Goal: Check status: Check status

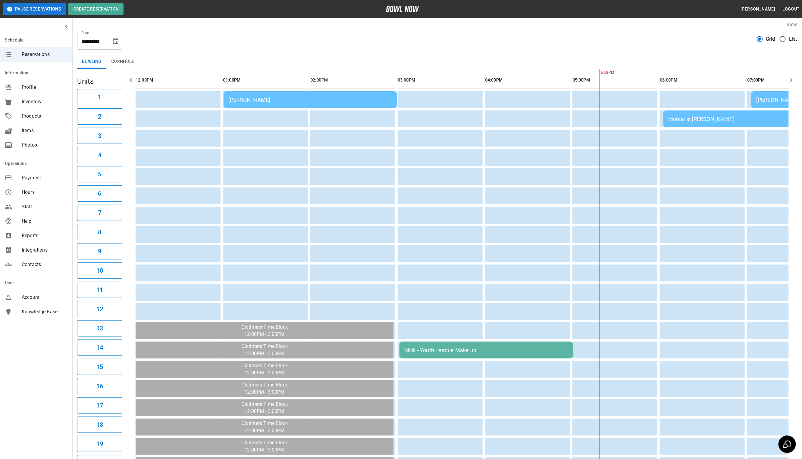
scroll to position [0, 394]
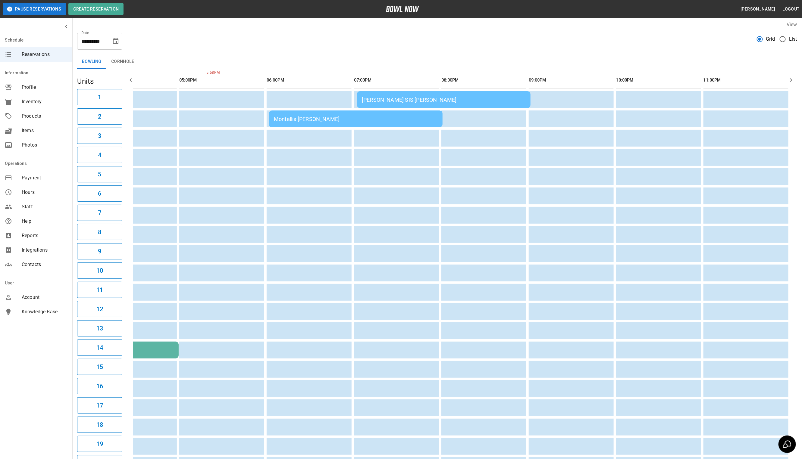
click at [343, 116] on div "Montellis [PERSON_NAME]" at bounding box center [356, 119] width 164 height 6
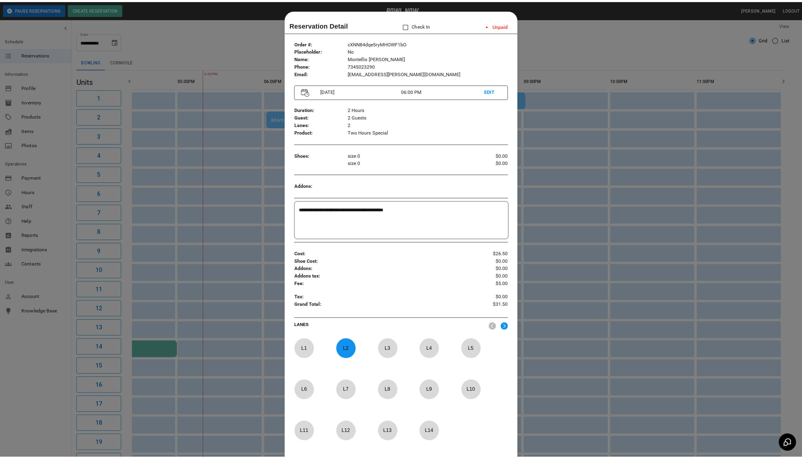
scroll to position [9, 0]
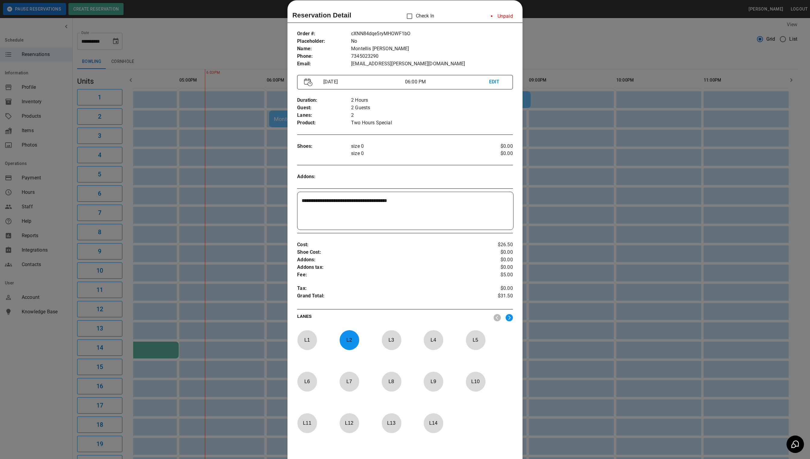
drag, startPoint x: 682, startPoint y: 76, endPoint x: 621, endPoint y: 90, distance: 62.2
click at [681, 76] on div at bounding box center [405, 229] width 810 height 459
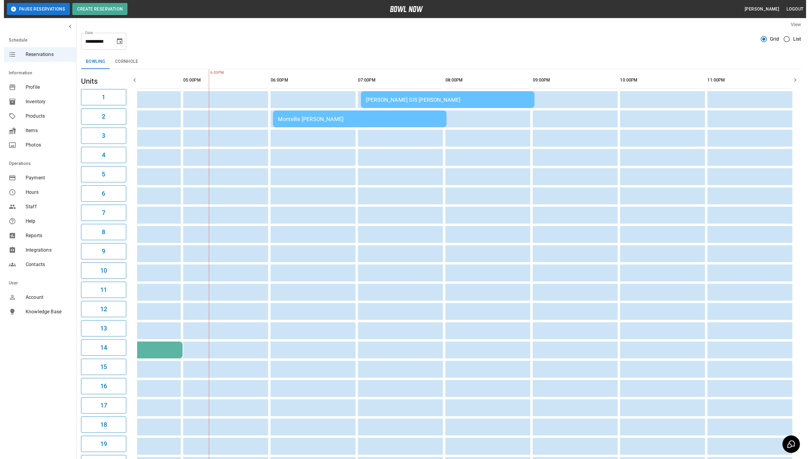
scroll to position [0, 387]
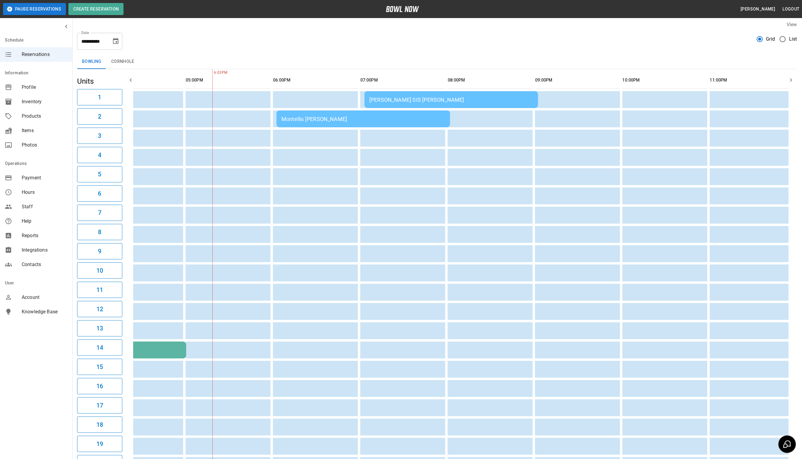
click at [429, 102] on div "[PERSON_NAME] SIS [PERSON_NAME]" at bounding box center [451, 100] width 164 height 6
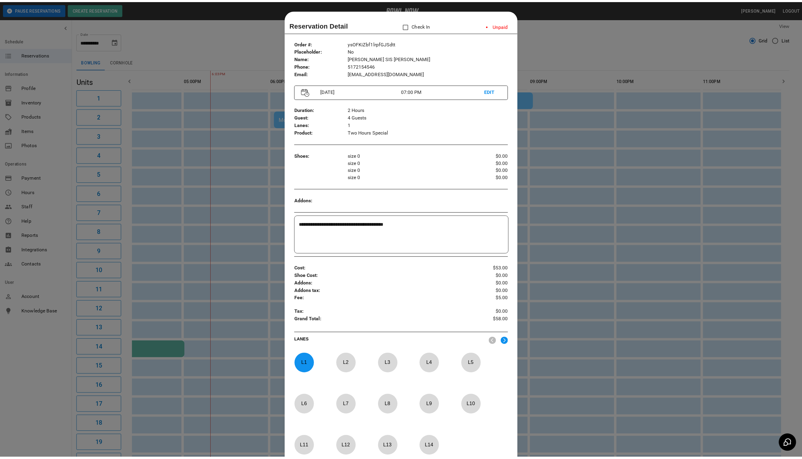
scroll to position [9, 0]
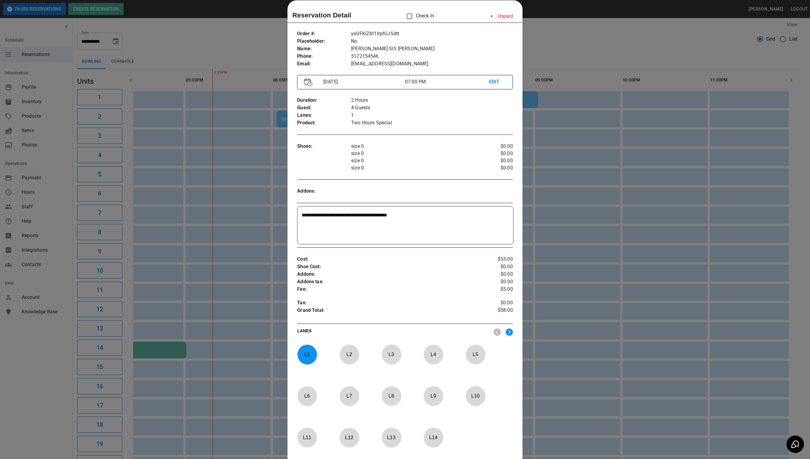
click at [574, 54] on div at bounding box center [405, 229] width 810 height 459
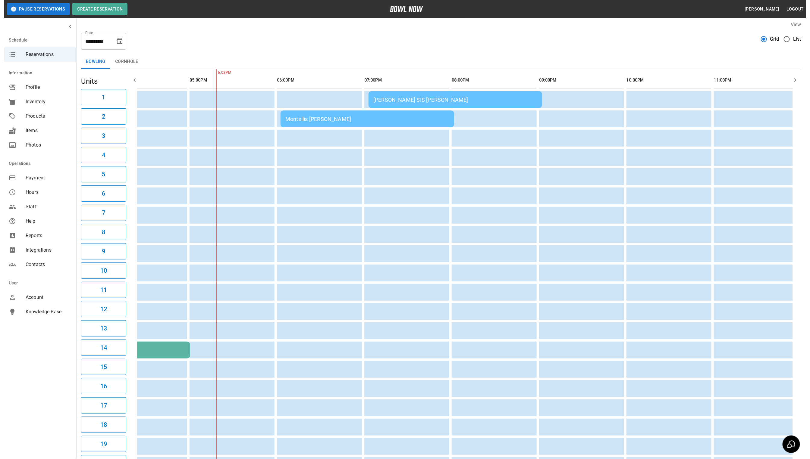
scroll to position [0, 372]
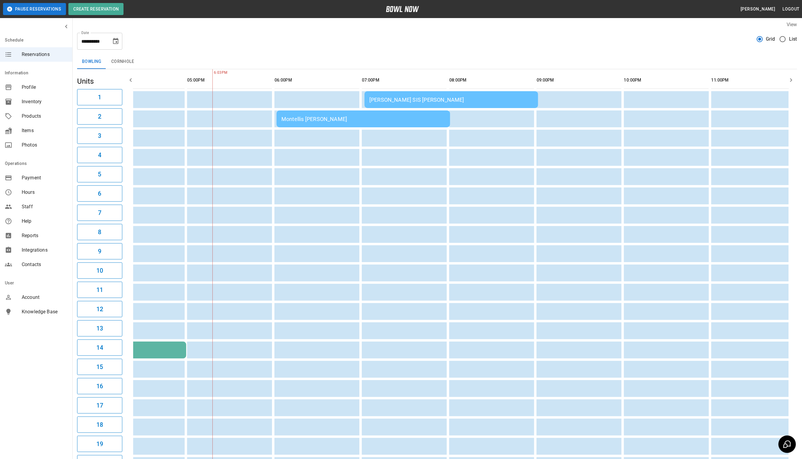
click at [385, 120] on div "Montellis [PERSON_NAME]" at bounding box center [363, 119] width 164 height 6
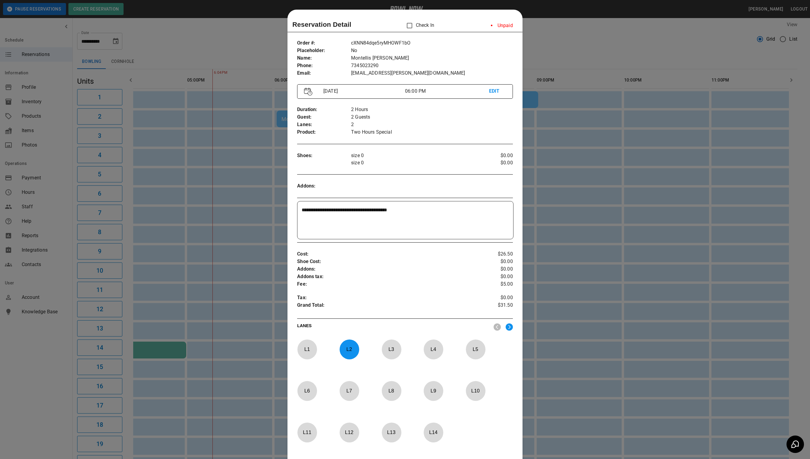
scroll to position [9, 0]
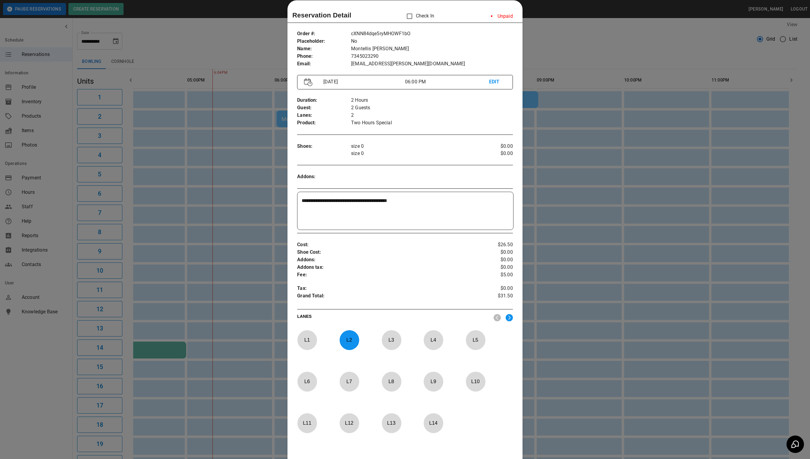
click at [604, 45] on div at bounding box center [405, 229] width 810 height 459
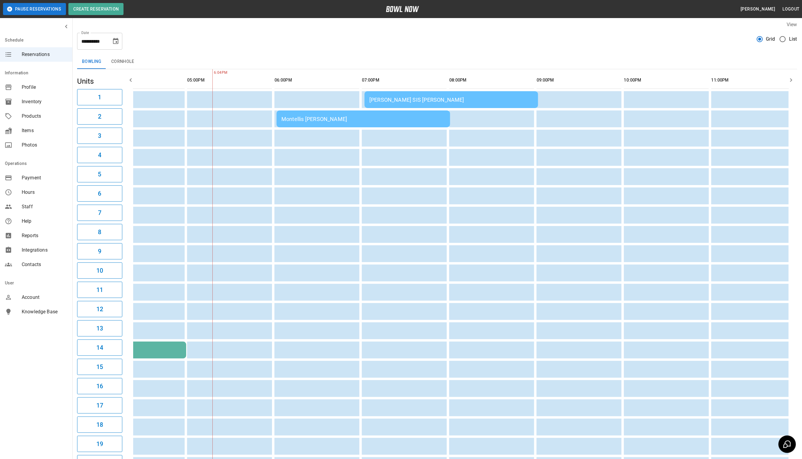
click at [313, 115] on td "Montellis [PERSON_NAME]" at bounding box center [362, 119] width 173 height 17
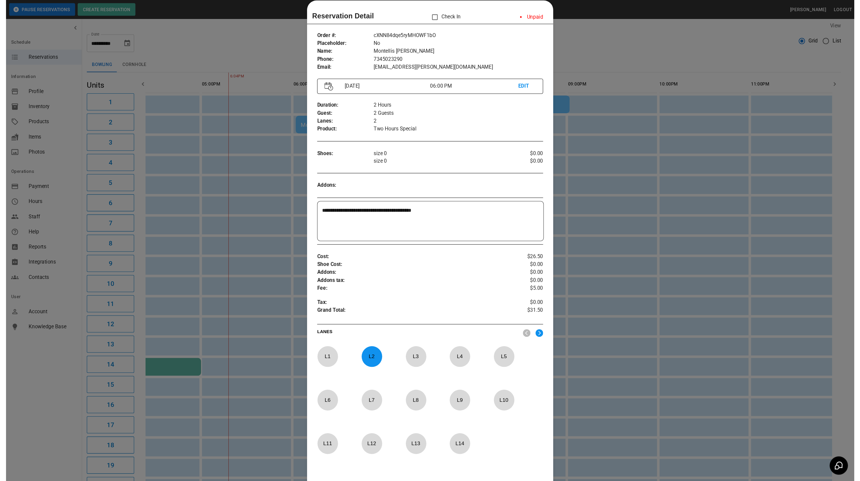
scroll to position [0, 336]
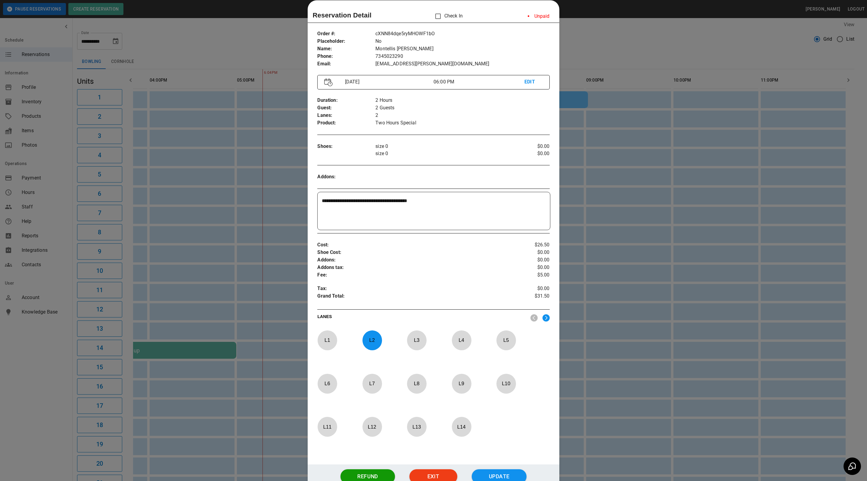
click at [574, 51] on div at bounding box center [433, 240] width 867 height 481
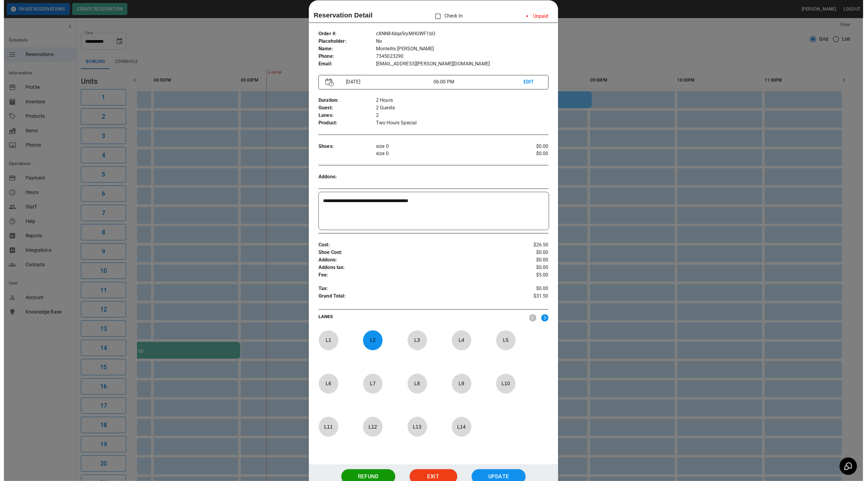
scroll to position [0, 329]
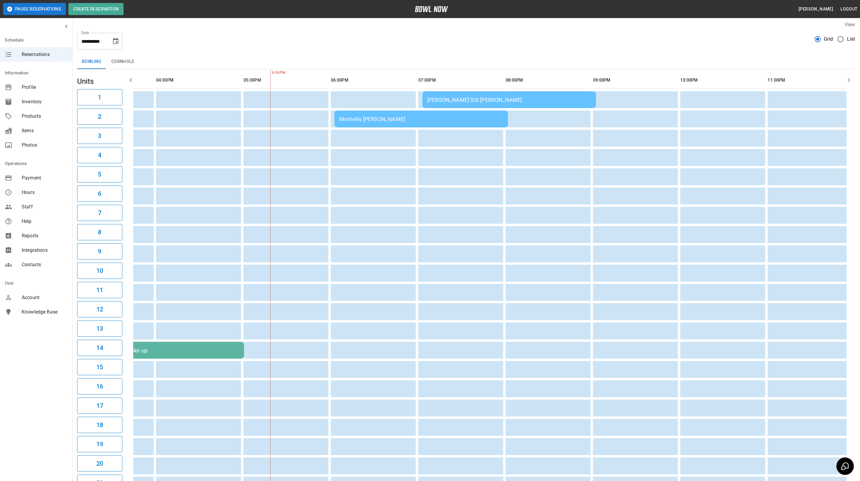
click at [373, 120] on div "Montellis [PERSON_NAME]" at bounding box center [421, 119] width 164 height 6
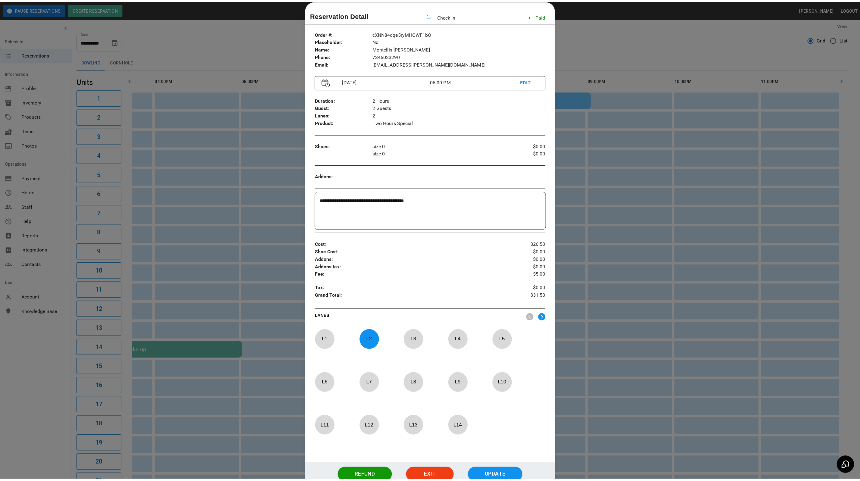
scroll to position [0, 336]
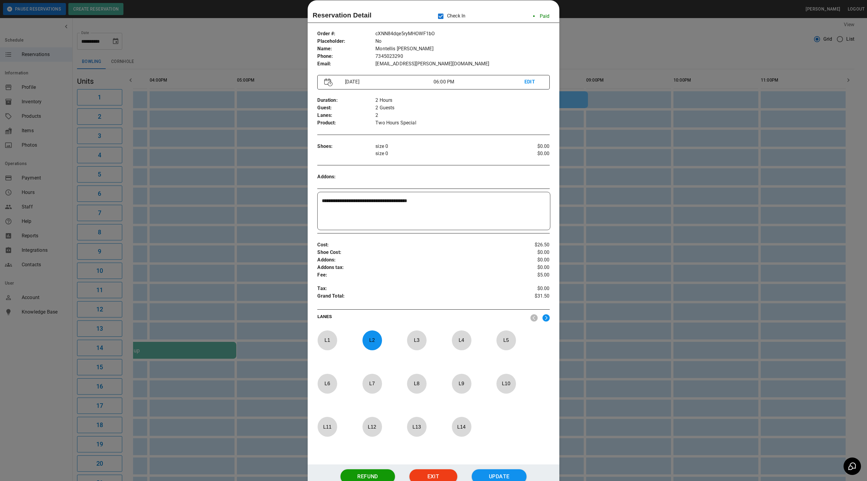
drag, startPoint x: 625, startPoint y: 63, endPoint x: 651, endPoint y: 80, distance: 30.6
click at [625, 63] on div at bounding box center [433, 240] width 867 height 481
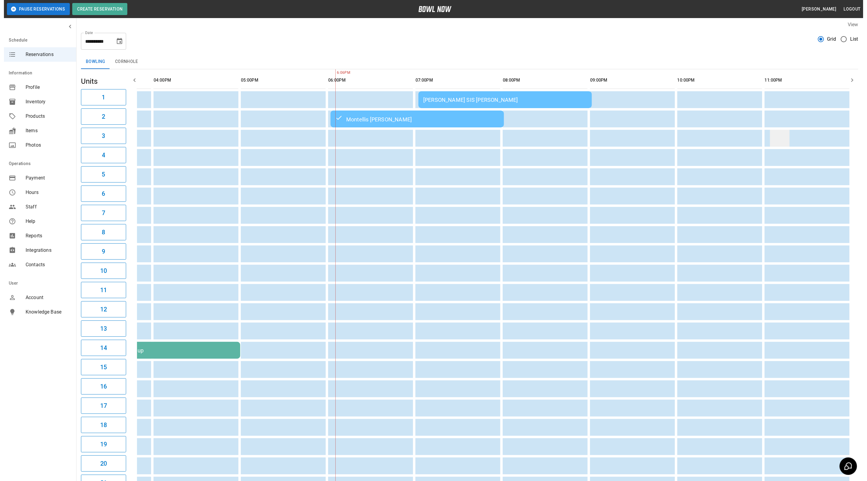
scroll to position [0, 329]
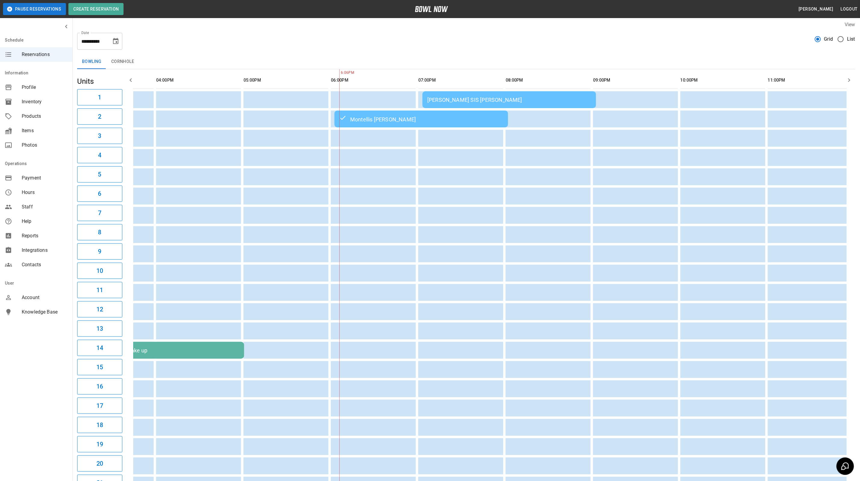
click at [356, 114] on td "Montellis [PERSON_NAME]" at bounding box center [420, 119] width 173 height 17
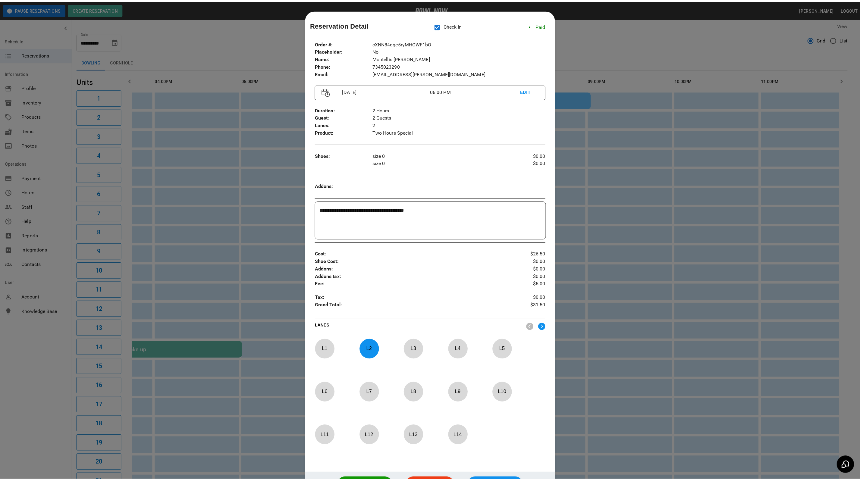
scroll to position [9, 0]
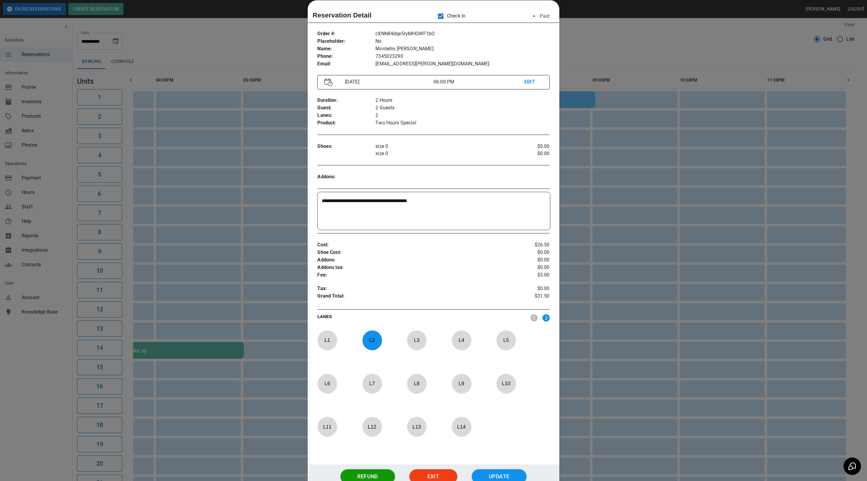
drag, startPoint x: 595, startPoint y: 59, endPoint x: 584, endPoint y: 69, distance: 14.7
click at [595, 59] on div at bounding box center [433, 240] width 867 height 481
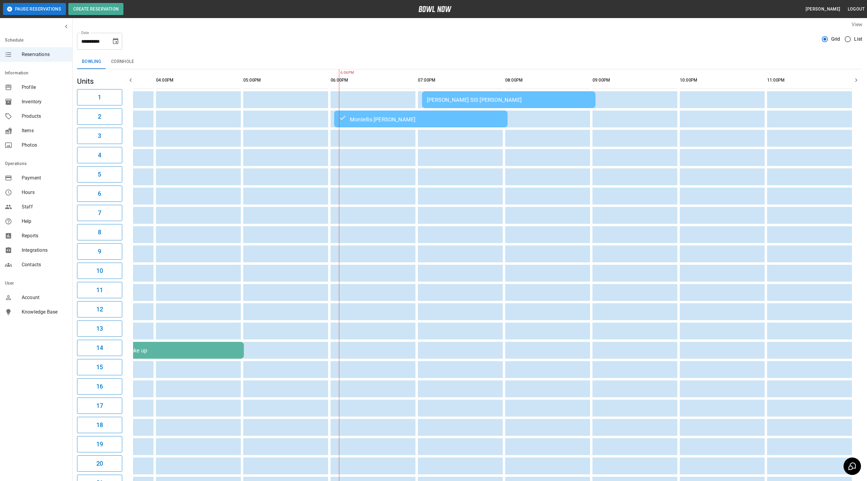
scroll to position [0, 314]
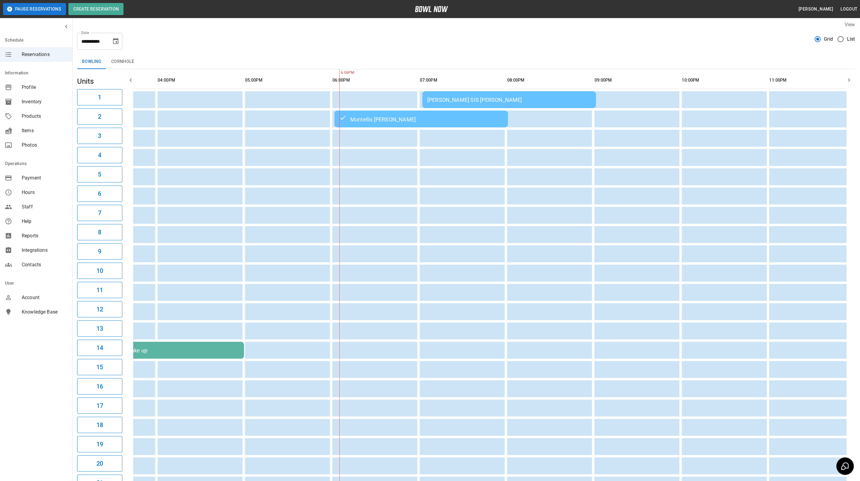
click at [545, 101] on div "[PERSON_NAME] SIS [PERSON_NAME]" at bounding box center [509, 100] width 164 height 6
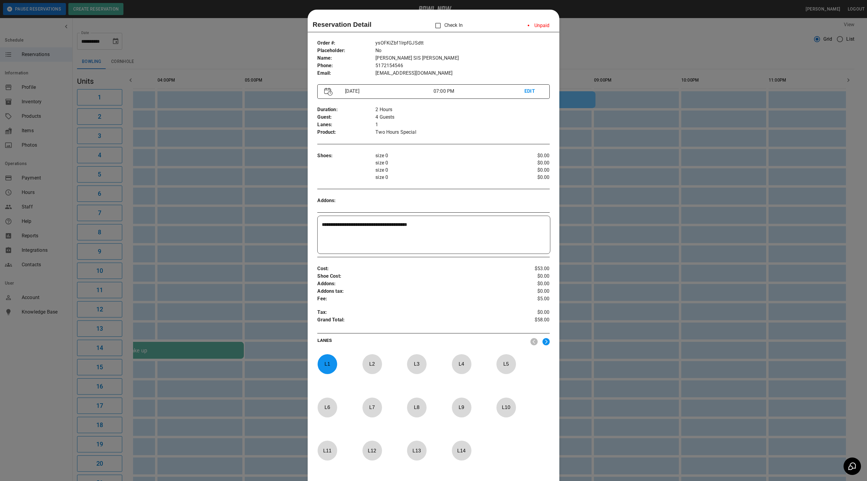
scroll to position [9, 0]
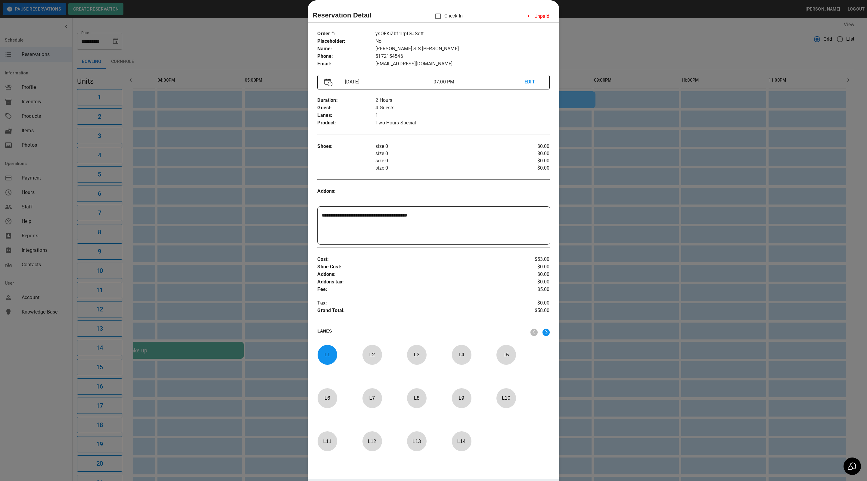
click at [588, 42] on div at bounding box center [433, 240] width 867 height 481
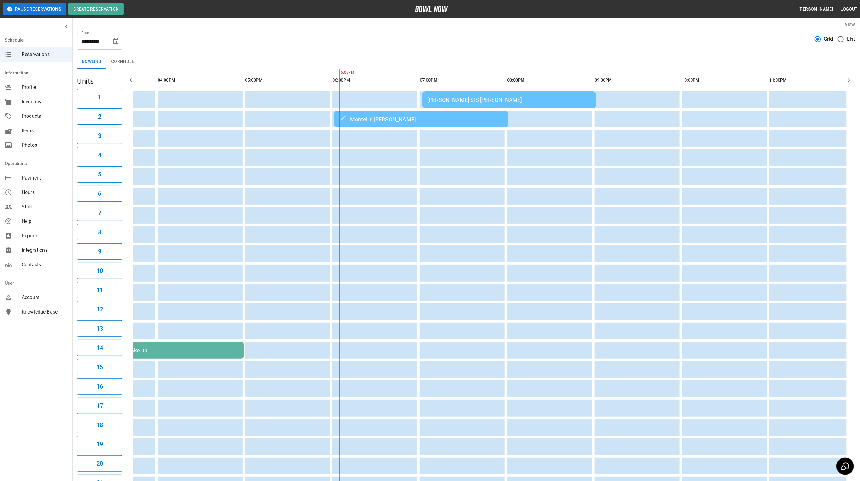
click at [484, 117] on div "Montellis [PERSON_NAME]" at bounding box center [421, 118] width 164 height 7
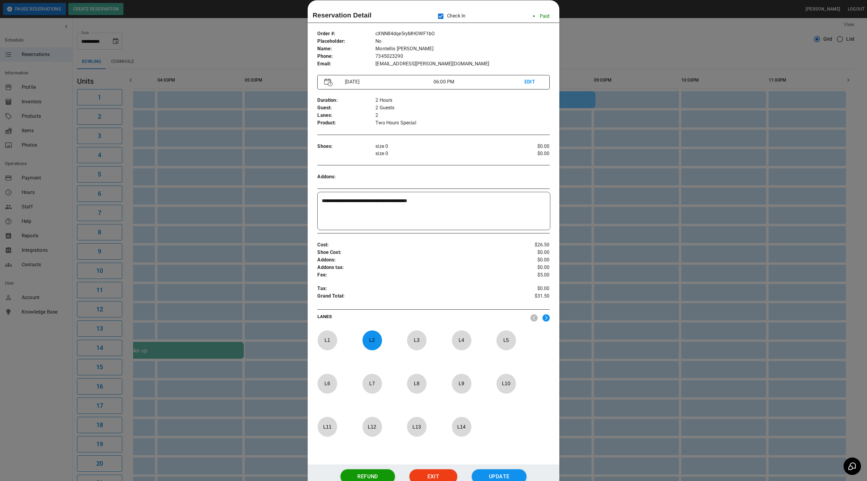
click at [740, 51] on div at bounding box center [433, 240] width 867 height 481
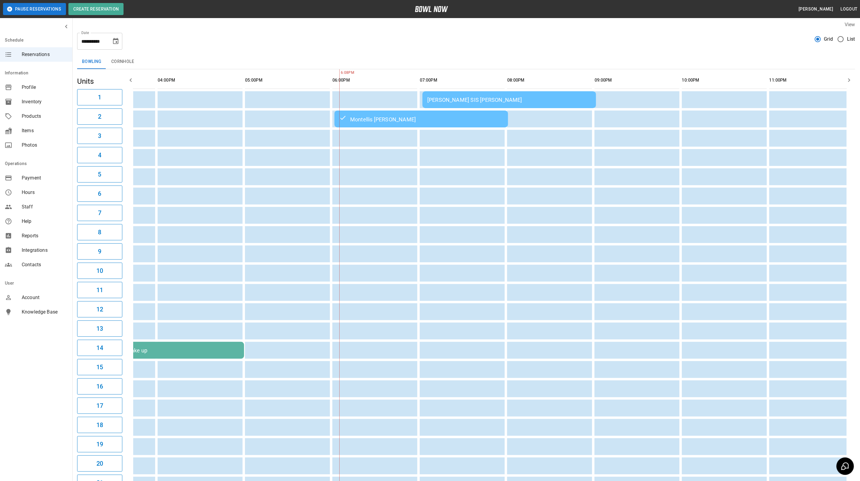
click at [394, 120] on div "Montellis [PERSON_NAME]" at bounding box center [421, 118] width 164 height 7
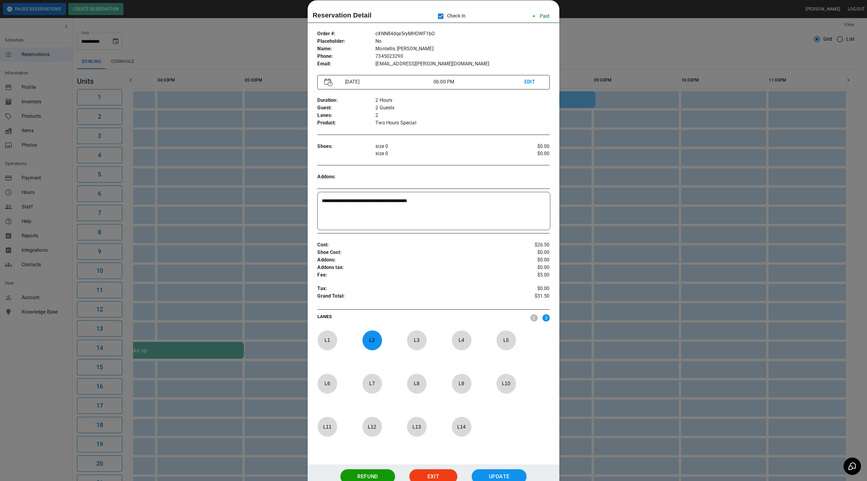
click at [578, 46] on div at bounding box center [433, 240] width 867 height 481
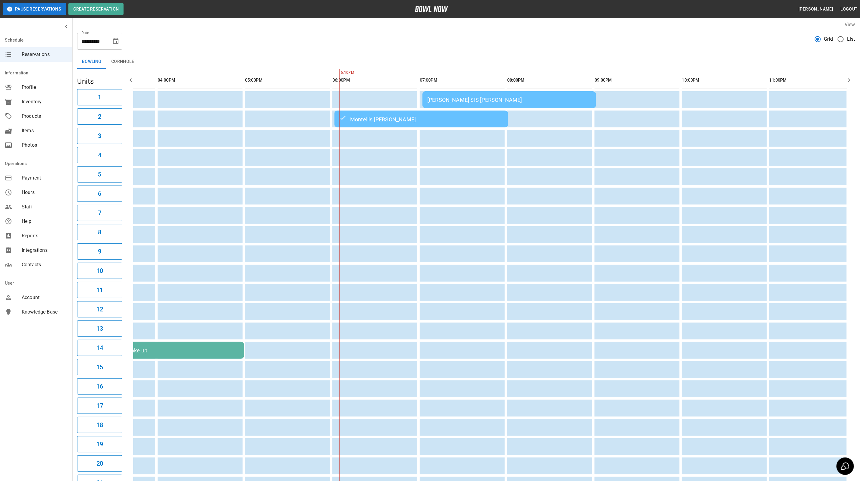
click at [460, 103] on td "[PERSON_NAME] SIS [PERSON_NAME]" at bounding box center [508, 99] width 173 height 17
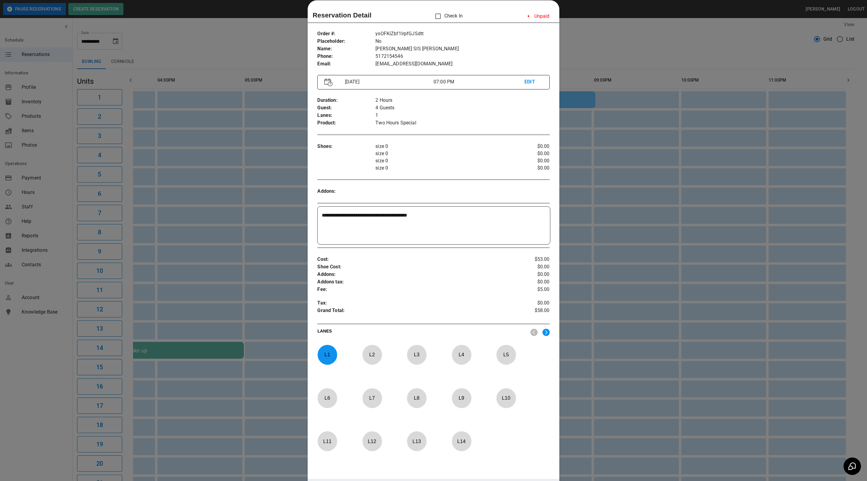
click at [569, 58] on div at bounding box center [433, 240] width 867 height 481
